Goal: Find specific page/section: Find specific page/section

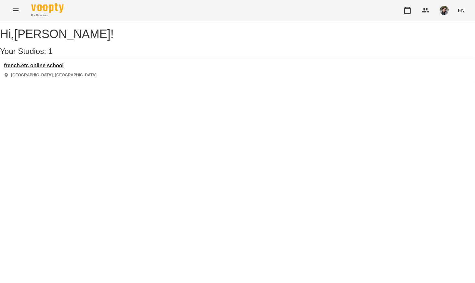
click at [48, 69] on h3 "french.etc online school" at bounding box center [50, 66] width 93 height 6
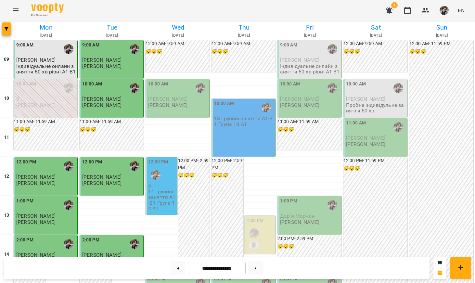
scroll to position [331, 0]
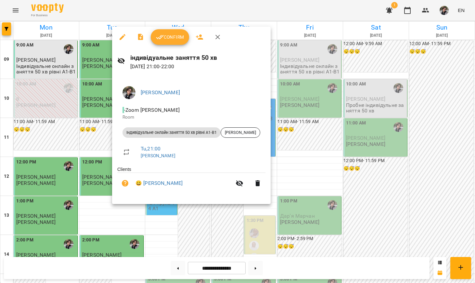
click at [180, 38] on span "Confirm" at bounding box center [170, 37] width 28 height 8
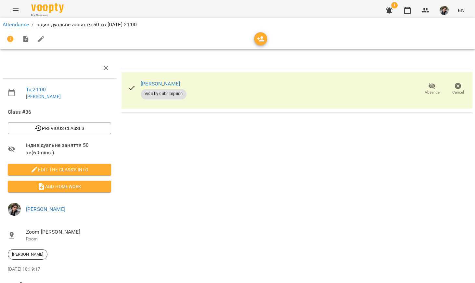
click at [445, 12] on img "button" at bounding box center [443, 10] width 9 height 9
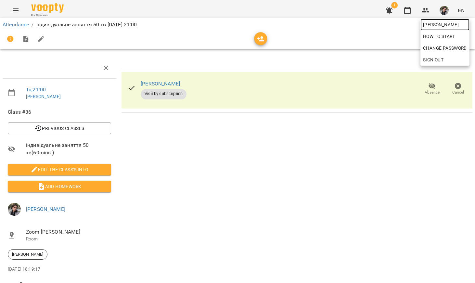
click at [445, 27] on span "[PERSON_NAME]" at bounding box center [445, 25] width 44 height 8
